Goal: Task Accomplishment & Management: Use online tool/utility

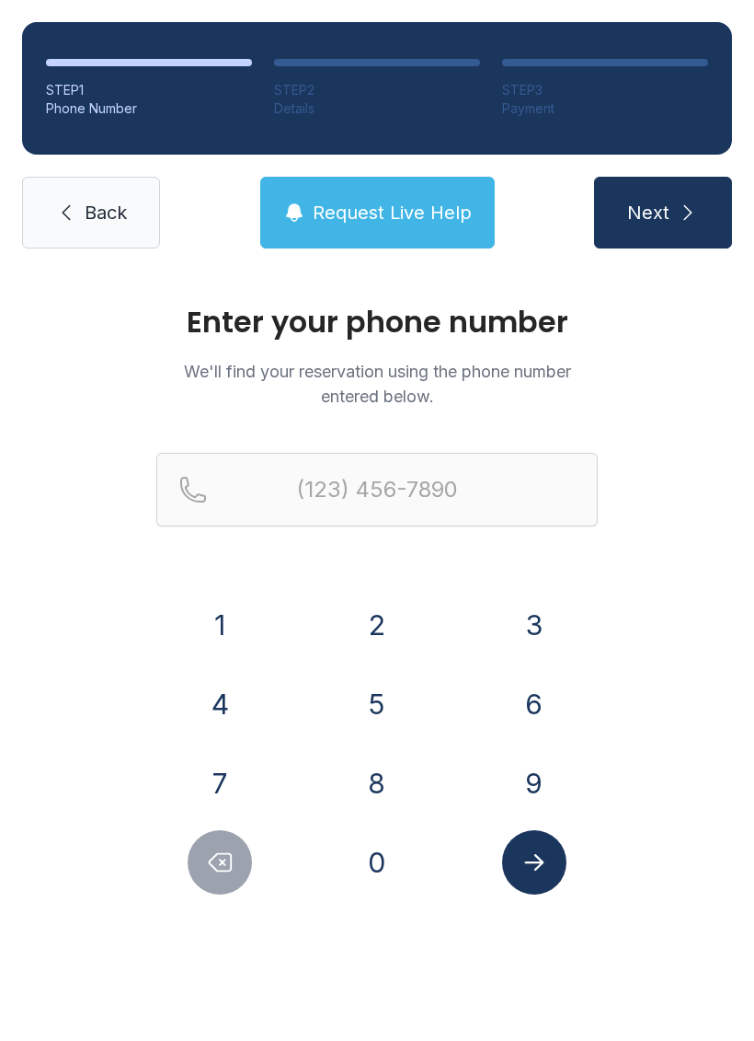
click at [531, 707] on button "6" at bounding box center [534, 704] width 64 height 64
click at [541, 638] on button "3" at bounding box center [534, 624] width 64 height 64
click at [215, 627] on button "1" at bounding box center [220, 624] width 64 height 64
click at [564, 631] on button "3" at bounding box center [534, 624] width 64 height 64
click at [390, 788] on button "8" at bounding box center [377, 783] width 64 height 64
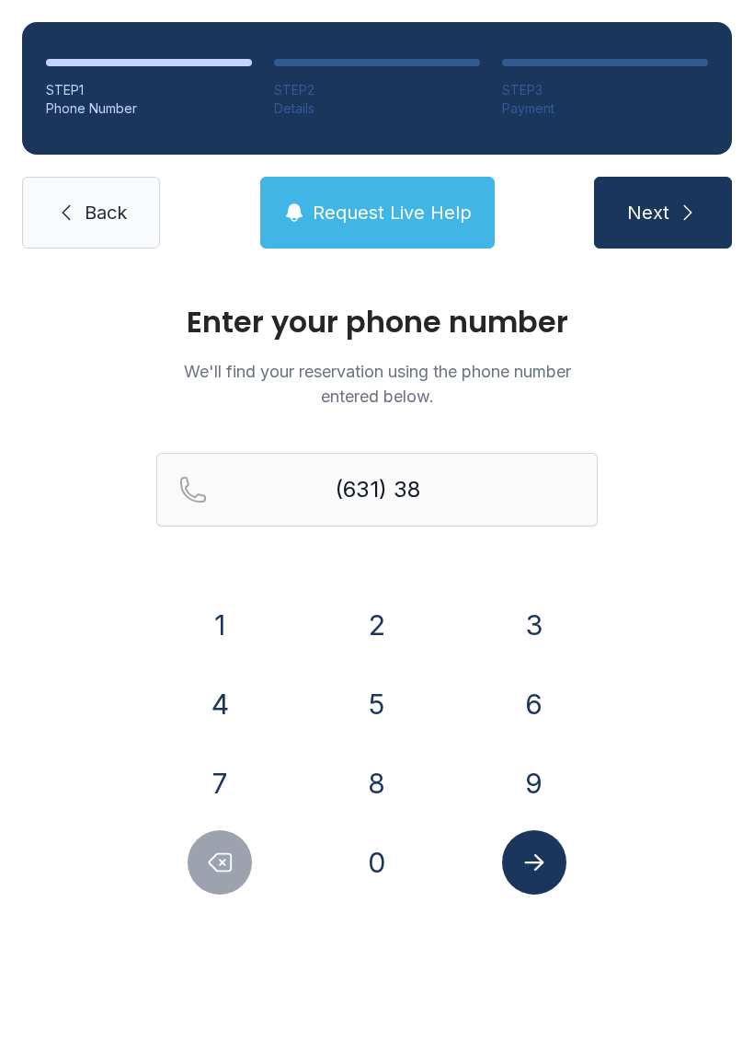
click at [545, 637] on button "3" at bounding box center [534, 624] width 64 height 64
click at [230, 792] on button "7" at bounding box center [220, 783] width 64 height 64
click at [249, 781] on button "7" at bounding box center [220, 783] width 64 height 64
click at [544, 633] on button "3" at bounding box center [534, 624] width 64 height 64
click at [545, 782] on button "9" at bounding box center [534, 783] width 64 height 64
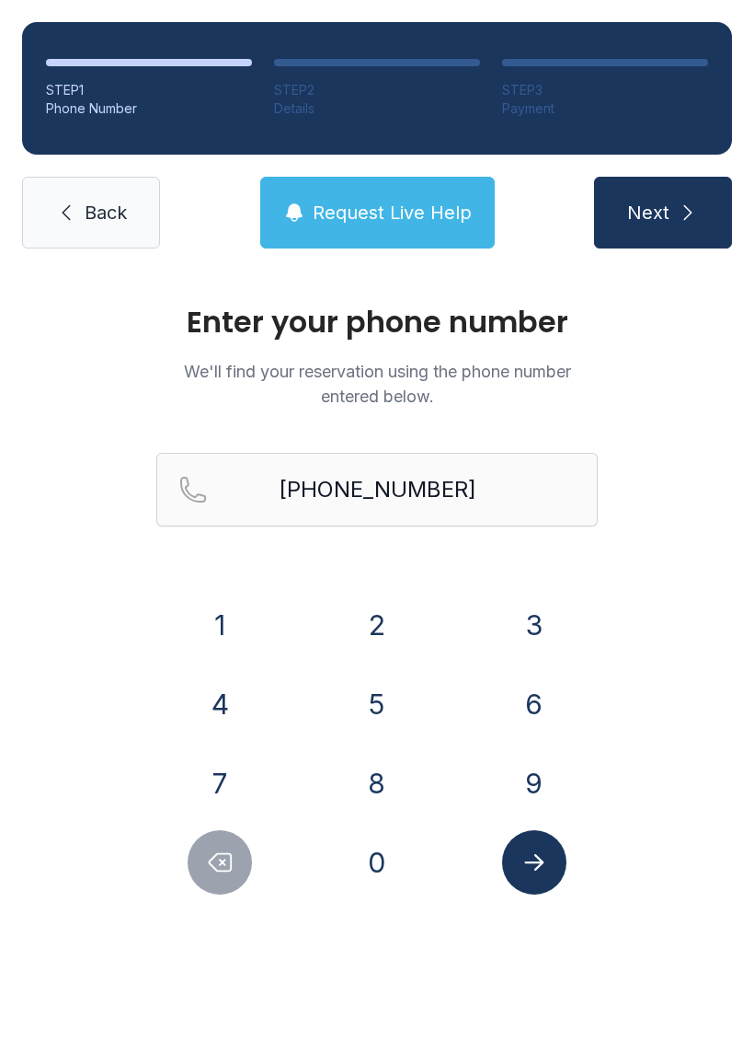
click at [548, 873] on button "Submit lookup form" at bounding box center [534, 862] width 64 height 64
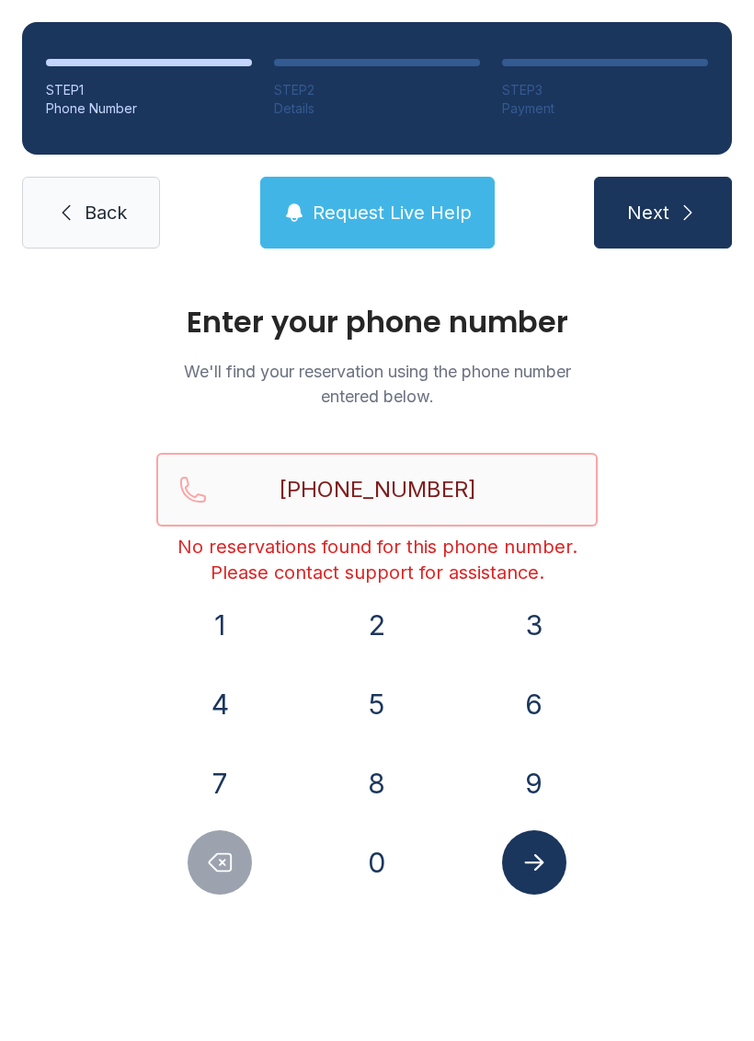
click at [483, 504] on input "[PHONE_NUMBER]" at bounding box center [377, 490] width 442 height 74
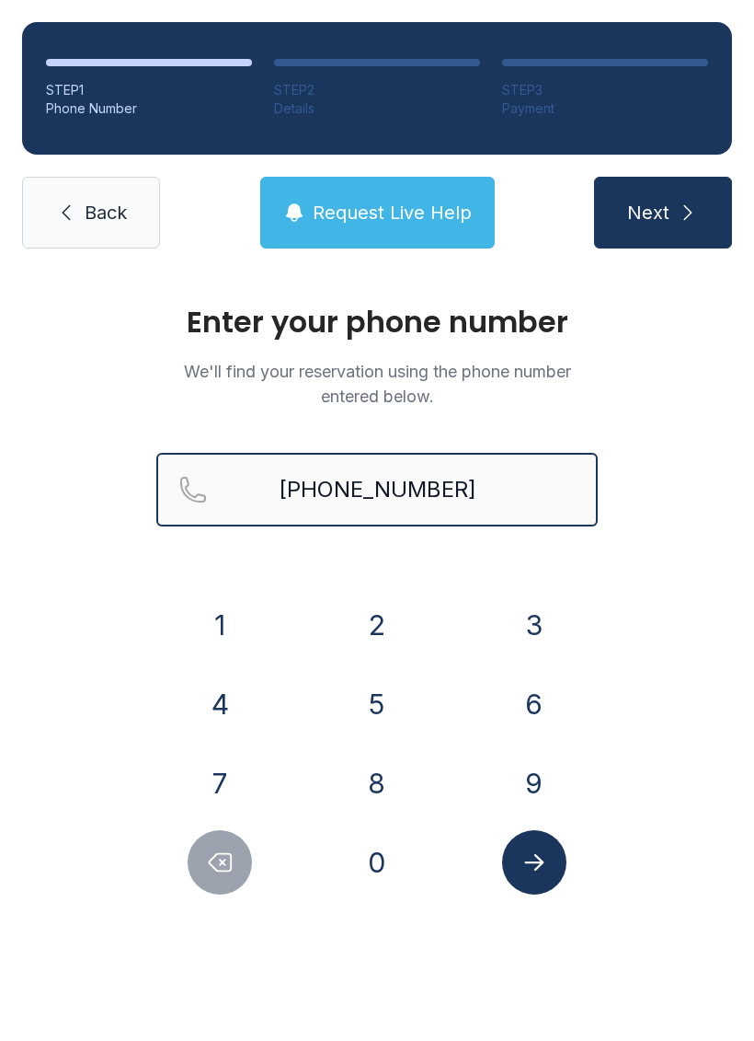
click at [662, 213] on button "Next" at bounding box center [663, 213] width 138 height 72
type input "[PHONE_NUMBER]"
click at [662, 213] on button "Next" at bounding box center [663, 213] width 138 height 72
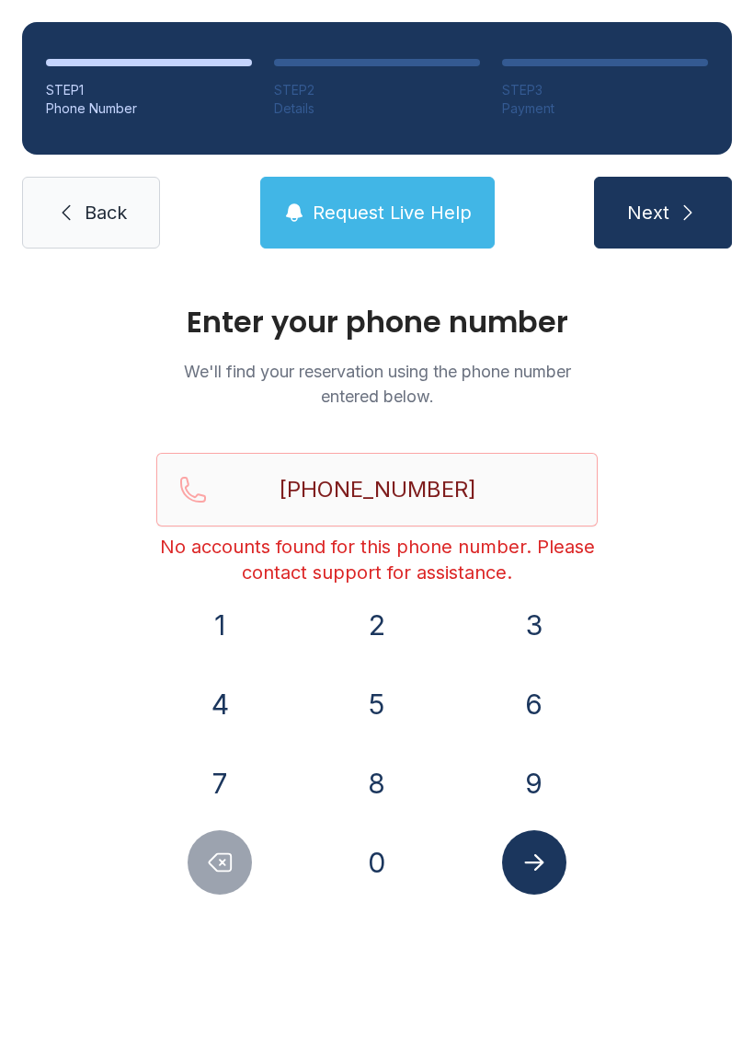
click at [70, 229] on link "Back" at bounding box center [91, 213] width 138 height 72
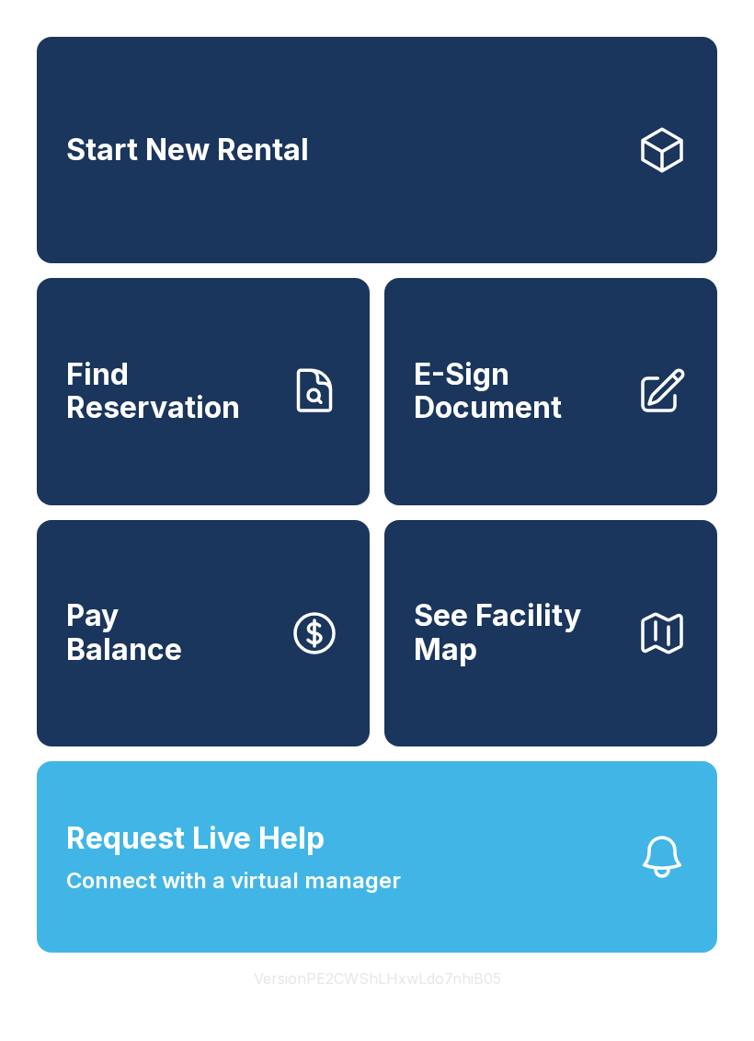
click at [152, 1006] on div "Start New Rental Find Reservation E-Sign Document Pay Balance See Facility Map …" at bounding box center [377, 520] width 754 height 1041
click at [490, 425] on span "E-Sign Document" at bounding box center [518, 391] width 208 height 67
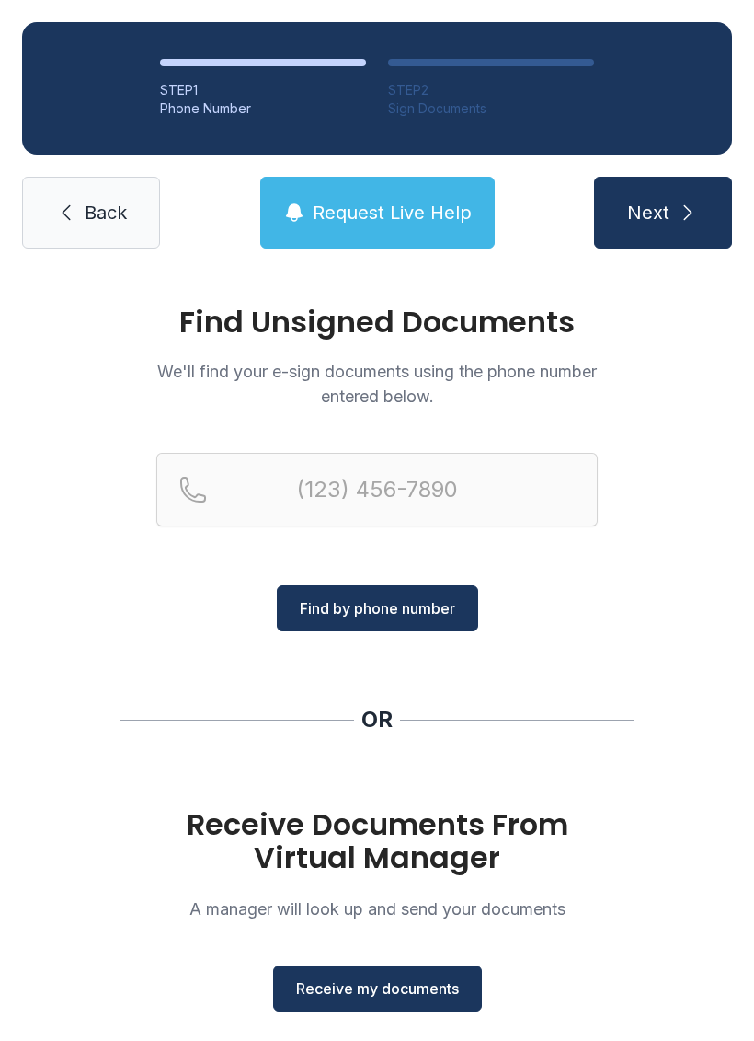
click at [383, 978] on span "Receive my documents" at bounding box center [377, 988] width 163 height 22
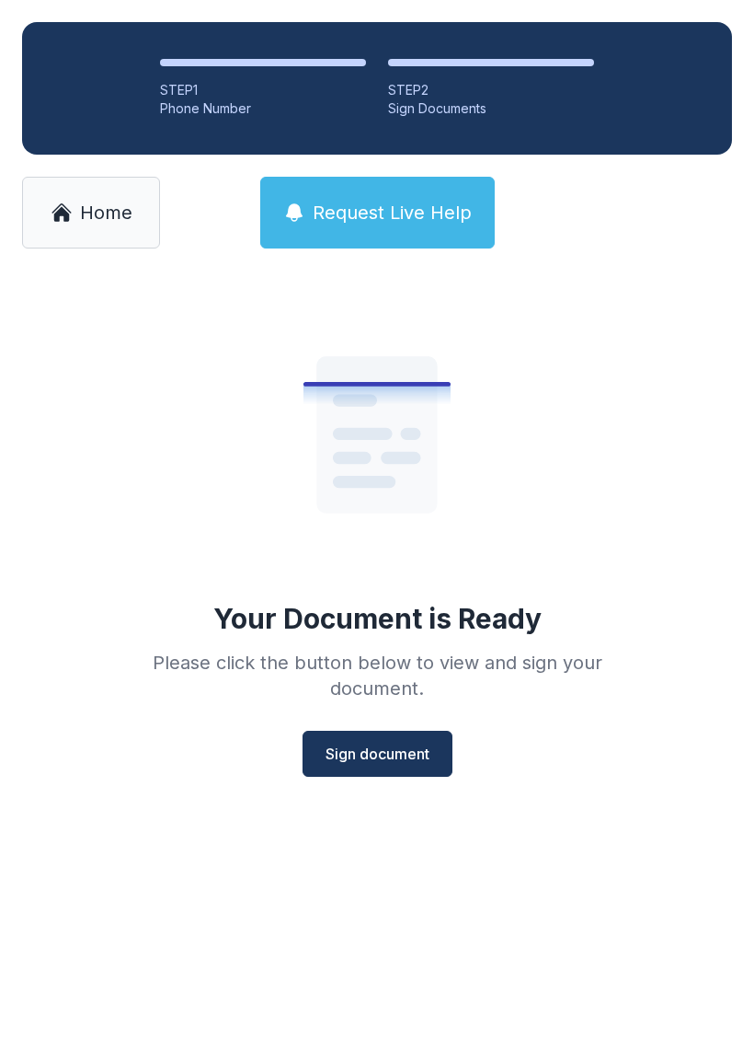
click at [354, 744] on span "Sign document" at bounding box center [378, 753] width 104 height 22
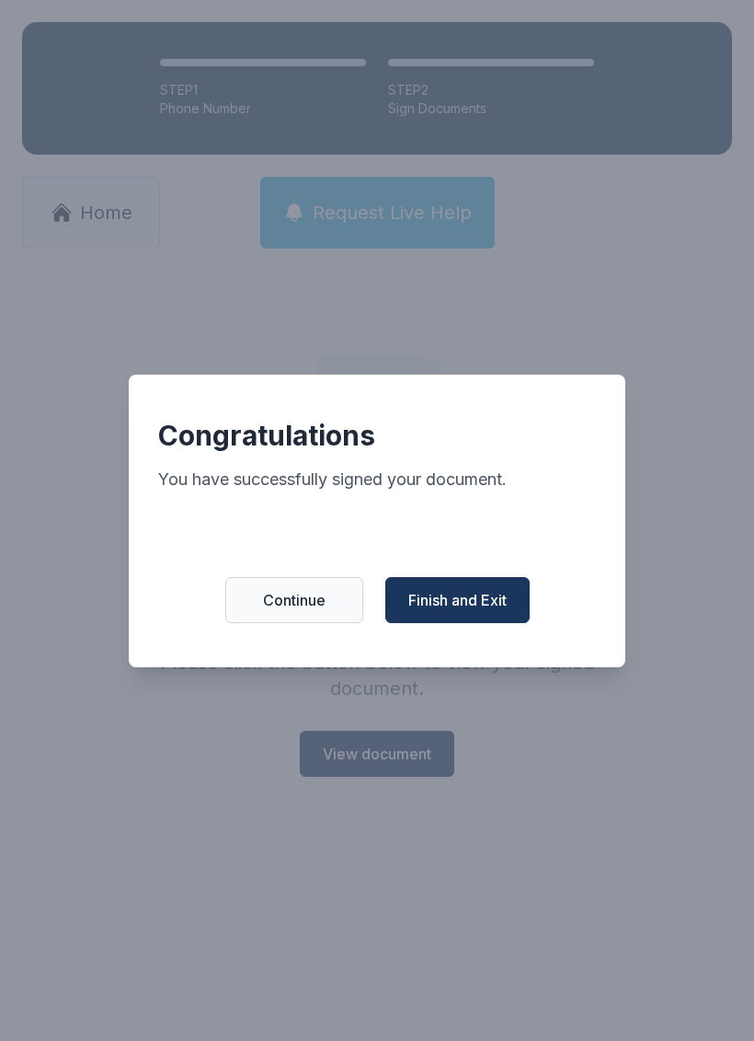
click at [501, 609] on span "Finish and Exit" at bounding box center [457, 600] width 98 height 22
